Goal: Task Accomplishment & Management: Use online tool/utility

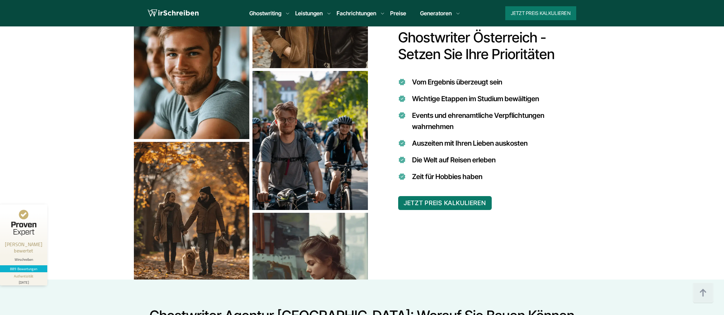
scroll to position [556, 0]
click at [453, 197] on button "JETZT PREIS KALKULIEREN" at bounding box center [445, 203] width 94 height 14
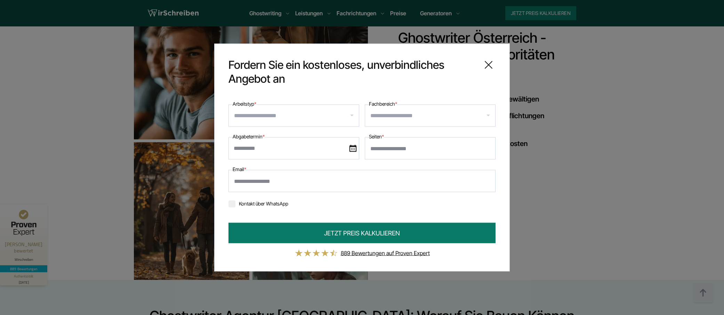
click at [352, 115] on div at bounding box center [293, 116] width 131 height 22
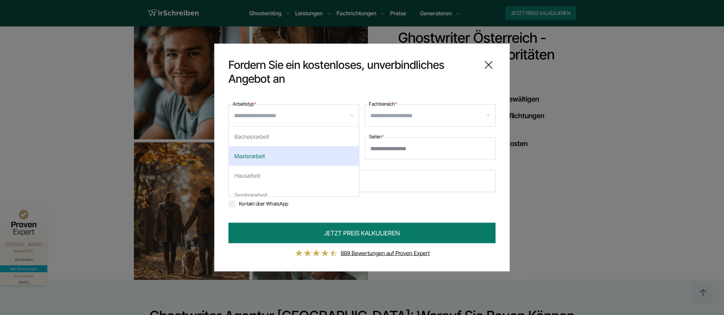
click at [245, 151] on div "Masterarbeit" at bounding box center [294, 155] width 130 height 19
select select "**"
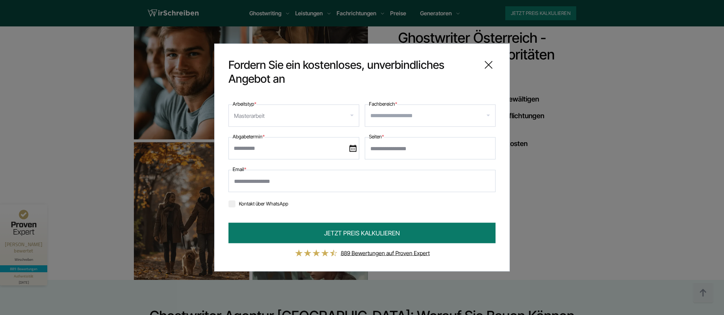
click at [490, 116] on input "Fachbereich *" at bounding box center [432, 115] width 125 height 11
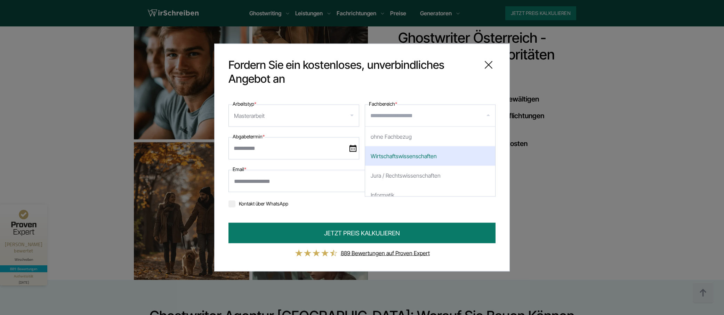
click at [422, 155] on div "Wirtschaftswissenschaften" at bounding box center [430, 155] width 130 height 19
select select "*"
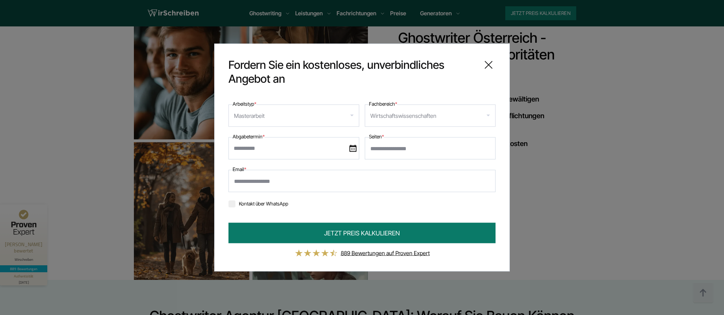
click at [351, 147] on img at bounding box center [352, 148] width 7 height 7
click at [351, 147] on input "text" at bounding box center [293, 148] width 131 height 22
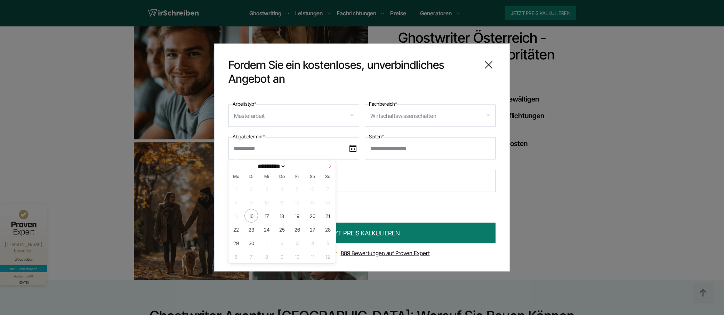
click at [331, 167] on icon at bounding box center [329, 166] width 5 height 5
click at [232, 169] on span at bounding box center [234, 166] width 12 height 12
select select "*"
click at [285, 242] on span "30" at bounding box center [282, 243] width 14 height 14
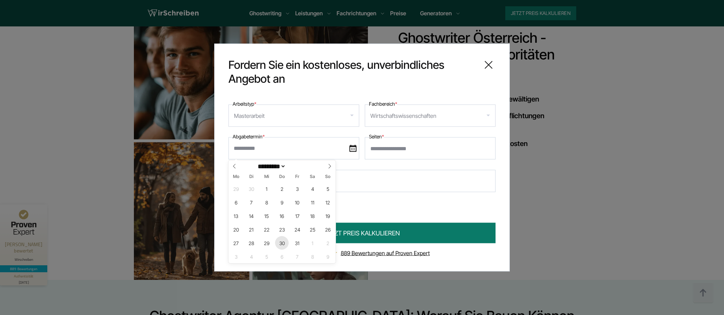
type input "**********"
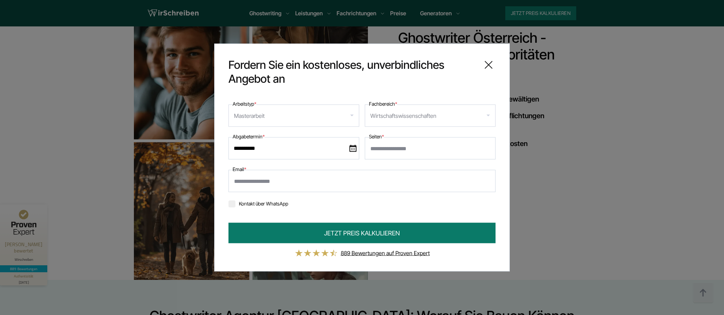
click at [489, 71] on icon at bounding box center [488, 65] width 14 height 14
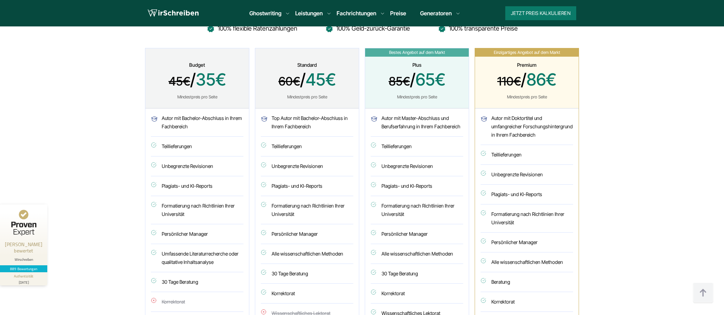
scroll to position [1808, 0]
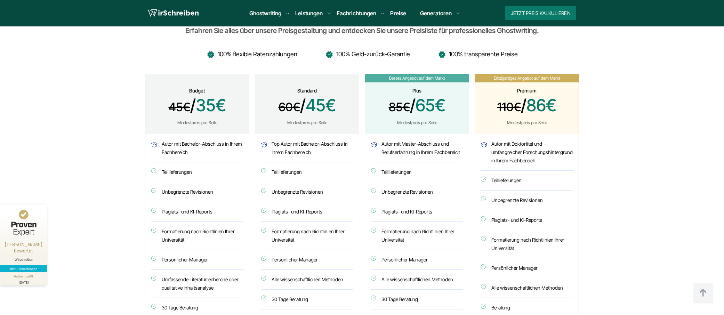
click at [100, 76] on section "Unsere Angebote und Preise: Wählen Sie das Angebot, das perfekt für Sie ist Erf…" at bounding box center [362, 201] width 724 height 474
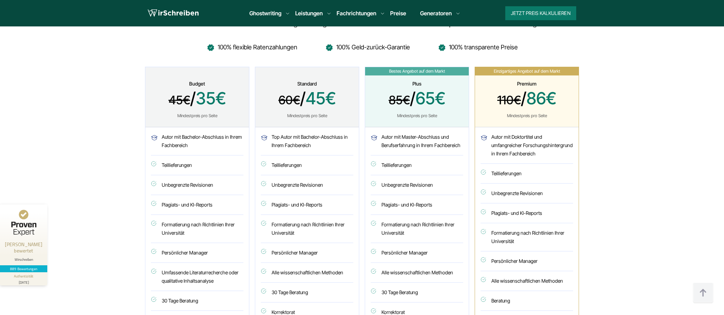
scroll to position [1912, 0]
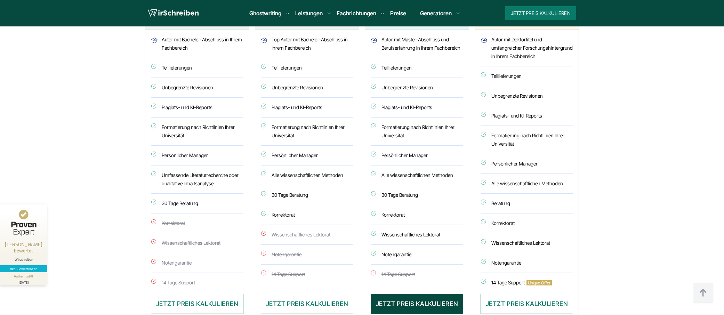
click at [413, 294] on button "JETZT PREIS KALKULIEREN" at bounding box center [417, 304] width 92 height 20
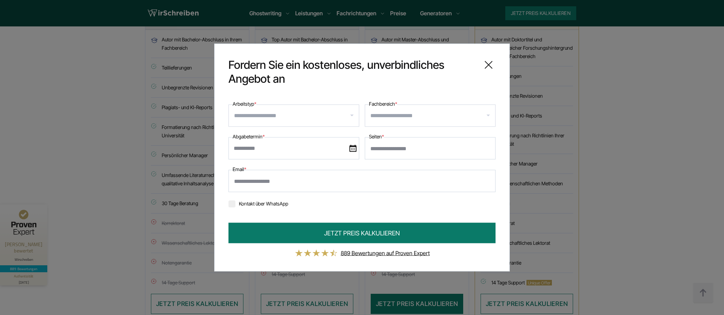
click at [488, 64] on icon at bounding box center [488, 65] width 14 height 14
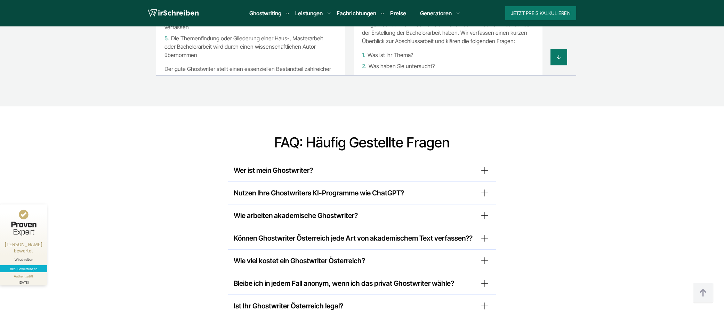
scroll to position [5155, 0]
